Goal: Task Accomplishment & Management: Use online tool/utility

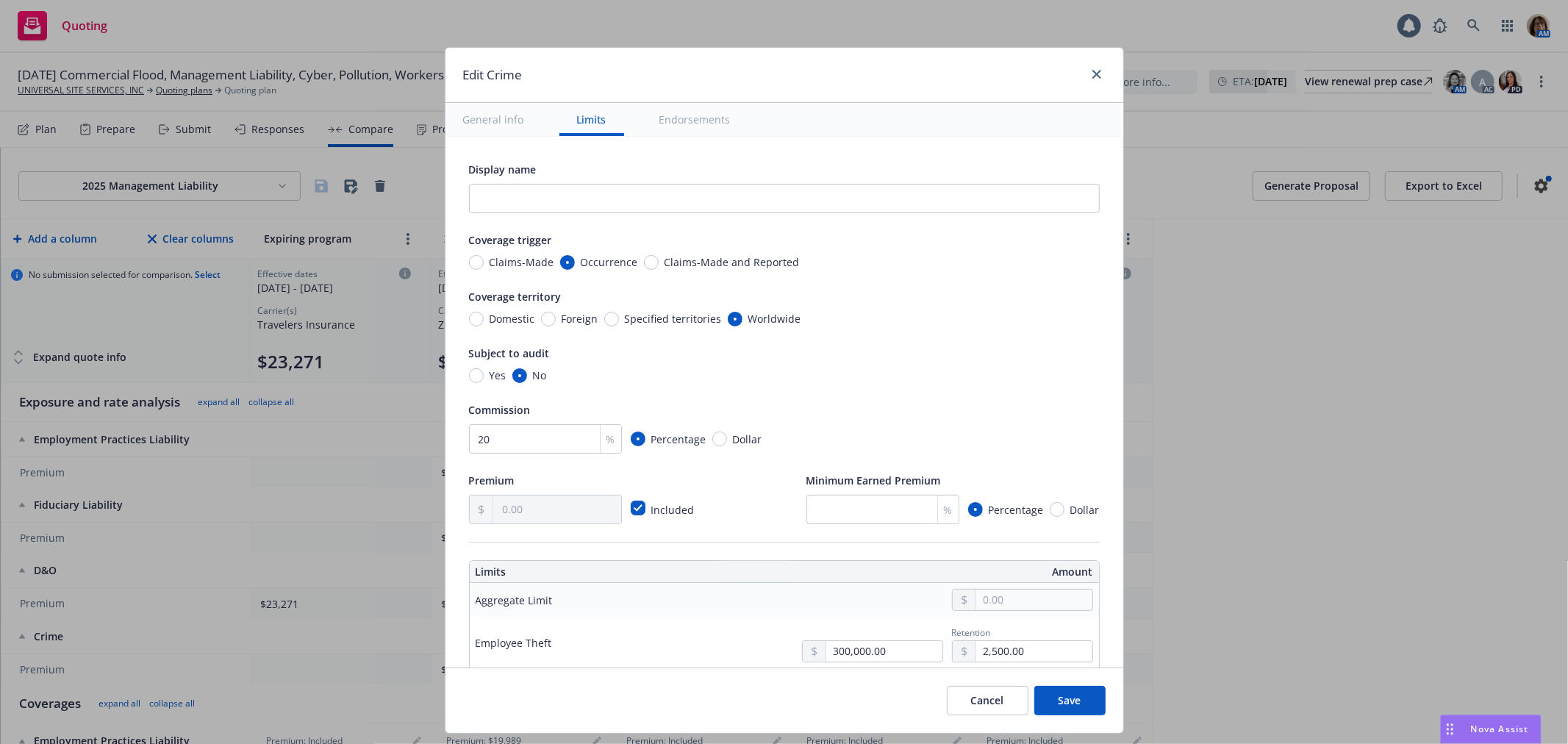
scroll to position [326, 0]
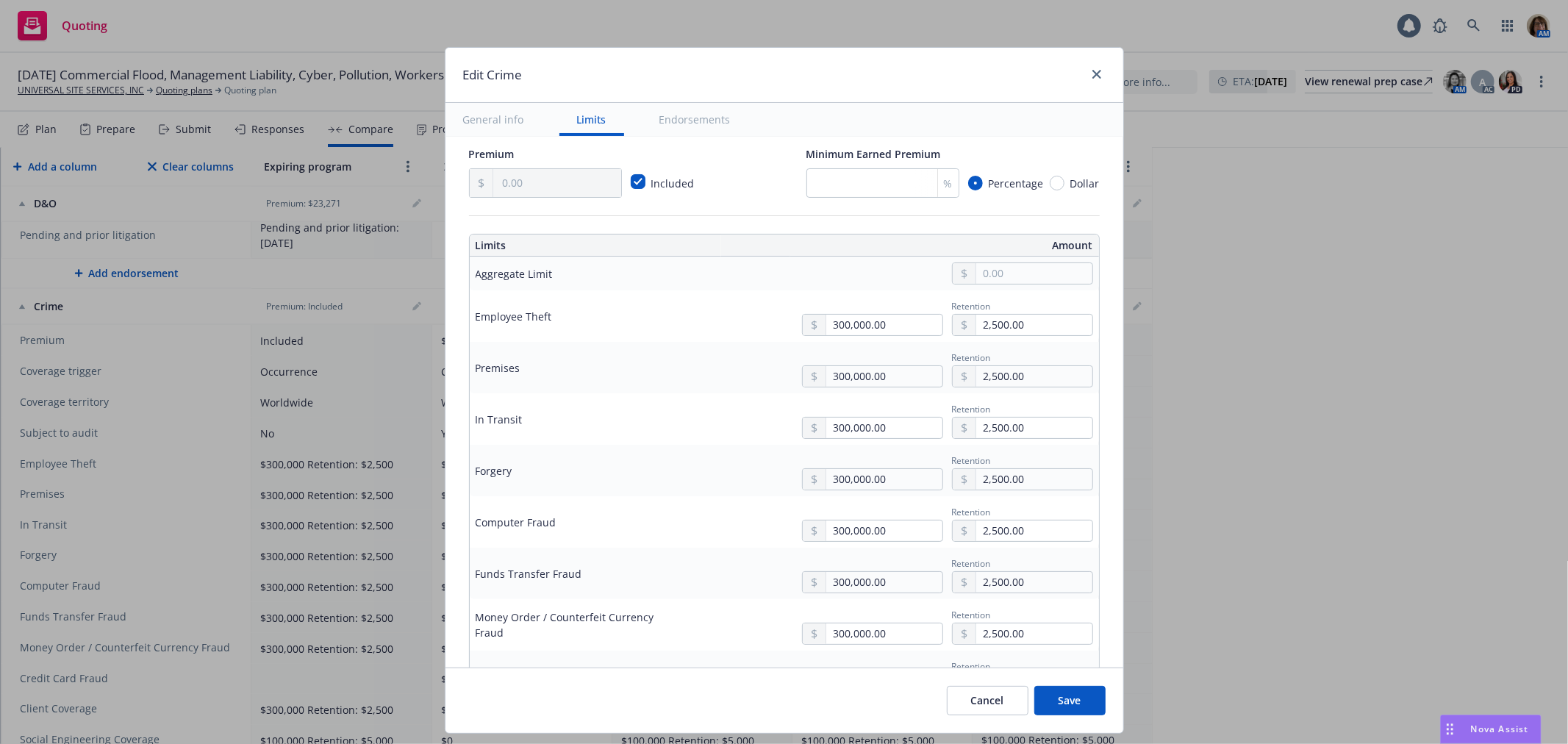
type textarea "x"
